Goal: Task Accomplishment & Management: Manage account settings

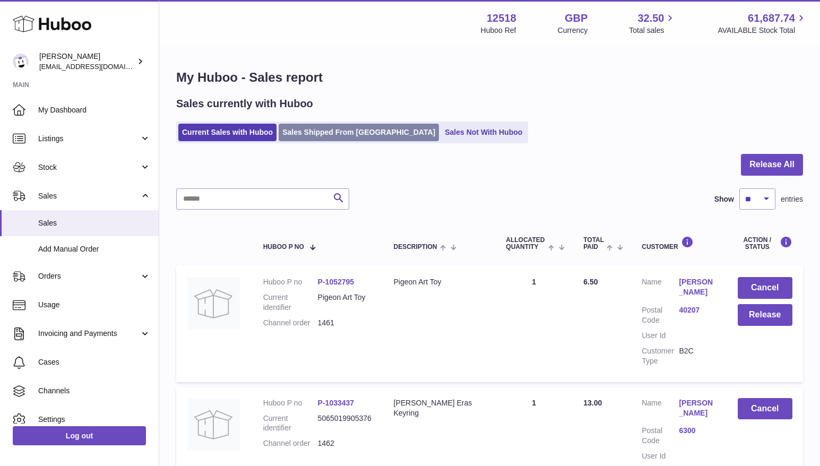
click at [338, 132] on link "Sales Shipped From Huboo" at bounding box center [358, 133] width 160 height 18
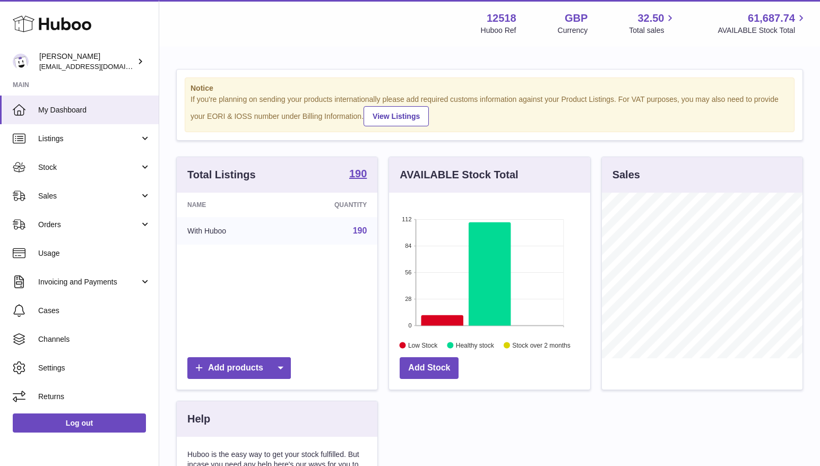
scroll to position [166, 201]
click at [61, 193] on span "Sales" at bounding box center [88, 196] width 101 height 10
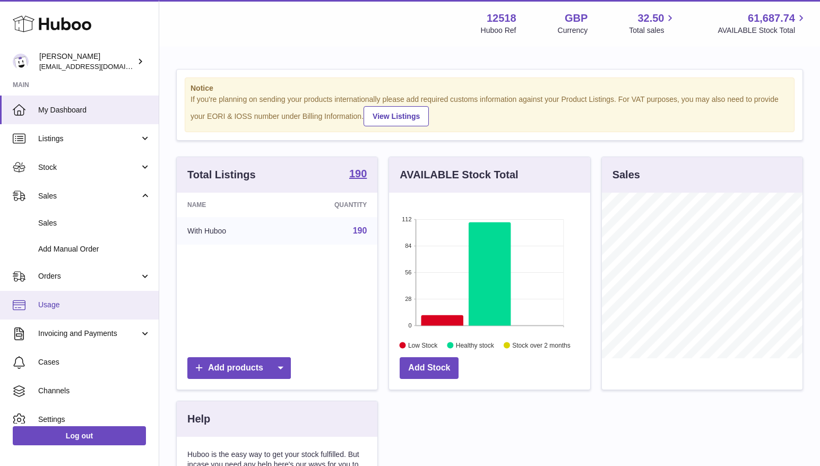
click at [111, 308] on span "Usage" at bounding box center [94, 305] width 112 height 10
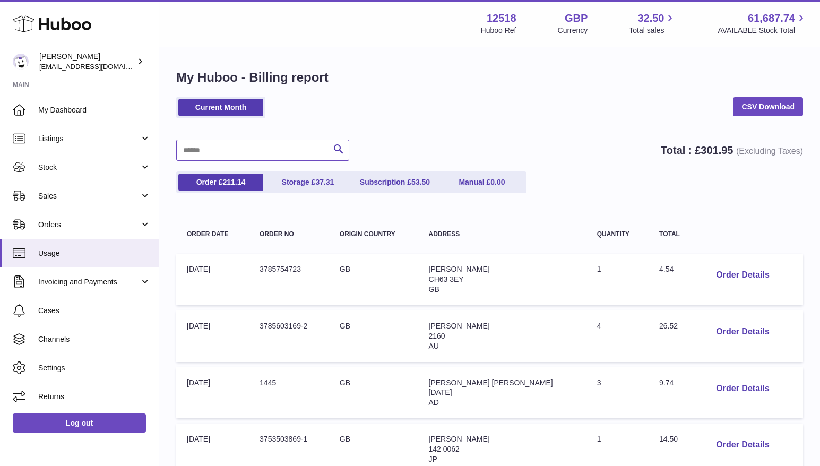
click at [206, 153] on input "text" at bounding box center [262, 150] width 173 height 21
type input "****"
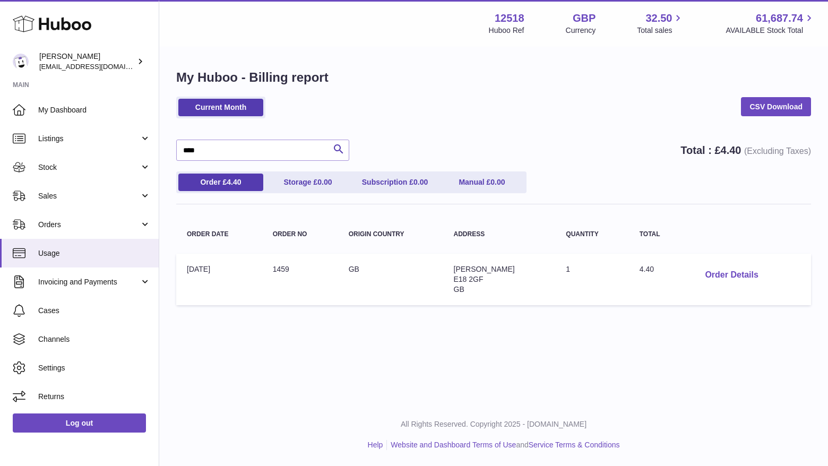
click at [723, 278] on button "Order Details" at bounding box center [731, 275] width 70 height 22
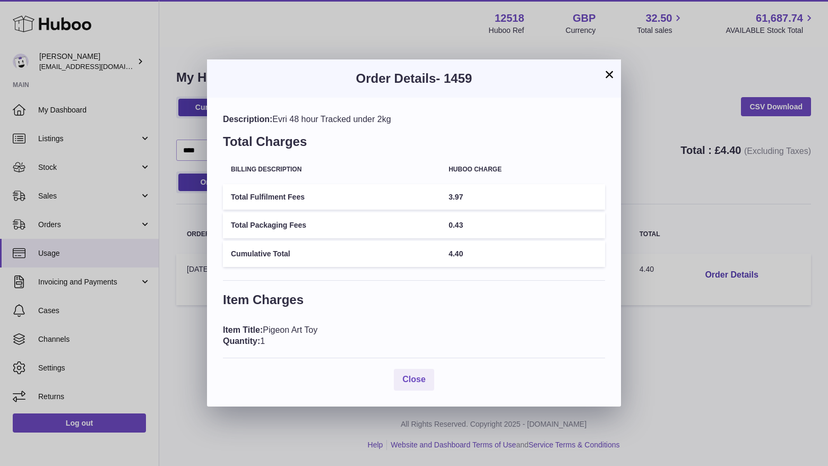
click at [612, 75] on button "×" at bounding box center [609, 74] width 13 height 13
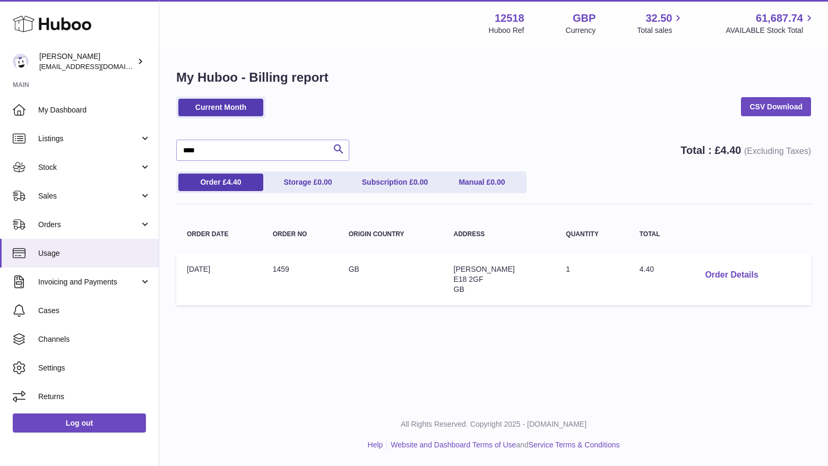
click at [719, 273] on button "Order Details" at bounding box center [731, 275] width 70 height 22
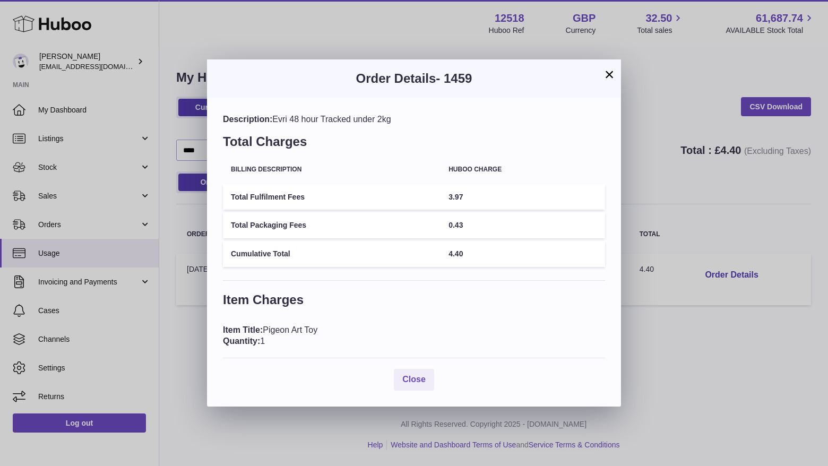
click at [608, 75] on button "×" at bounding box center [609, 74] width 13 height 13
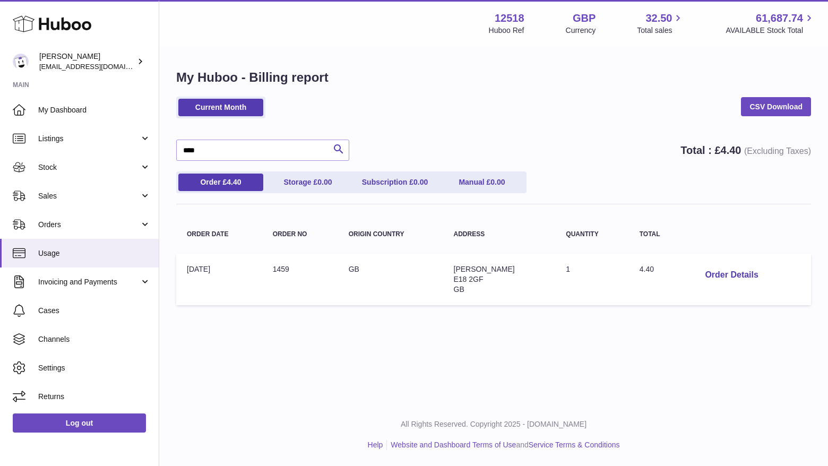
click at [607, 79] on h1 "My Huboo - Billing report" at bounding box center [493, 77] width 634 height 17
click at [60, 109] on span "My Dashboard" at bounding box center [94, 110] width 112 height 10
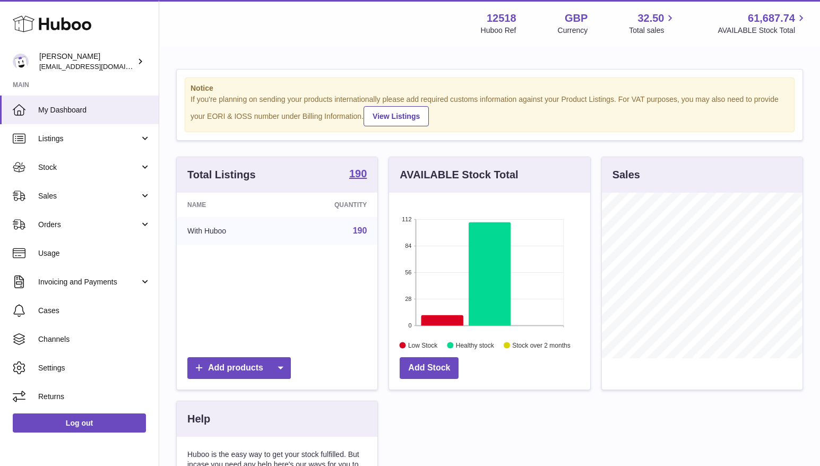
scroll to position [166, 201]
